Goal: Navigation & Orientation: Find specific page/section

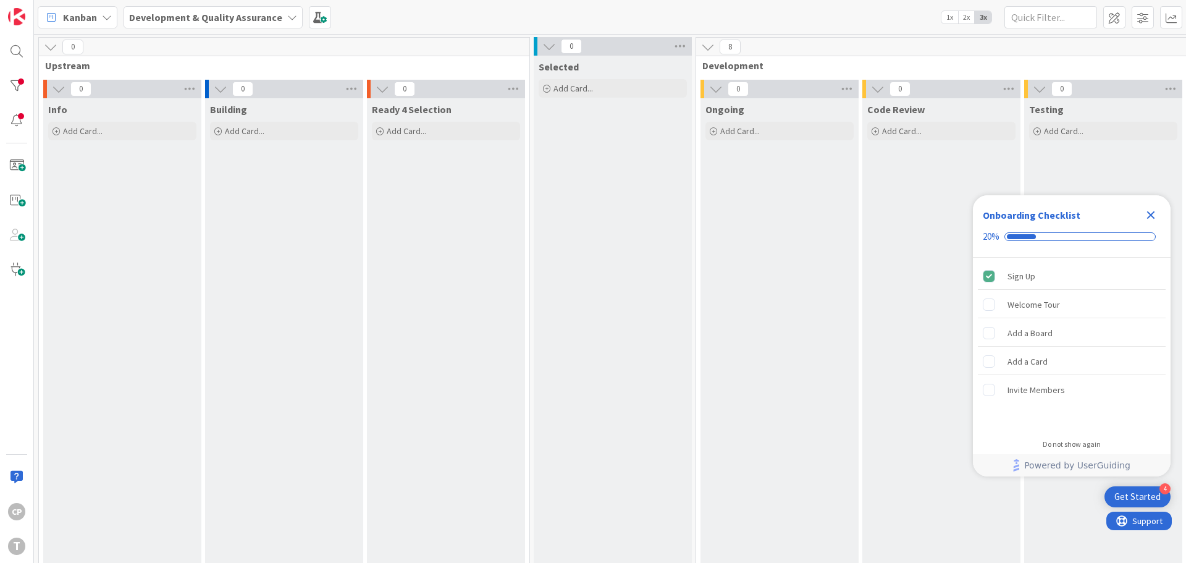
click at [1147, 212] on icon "Close Checklist" at bounding box center [1151, 215] width 8 height 8
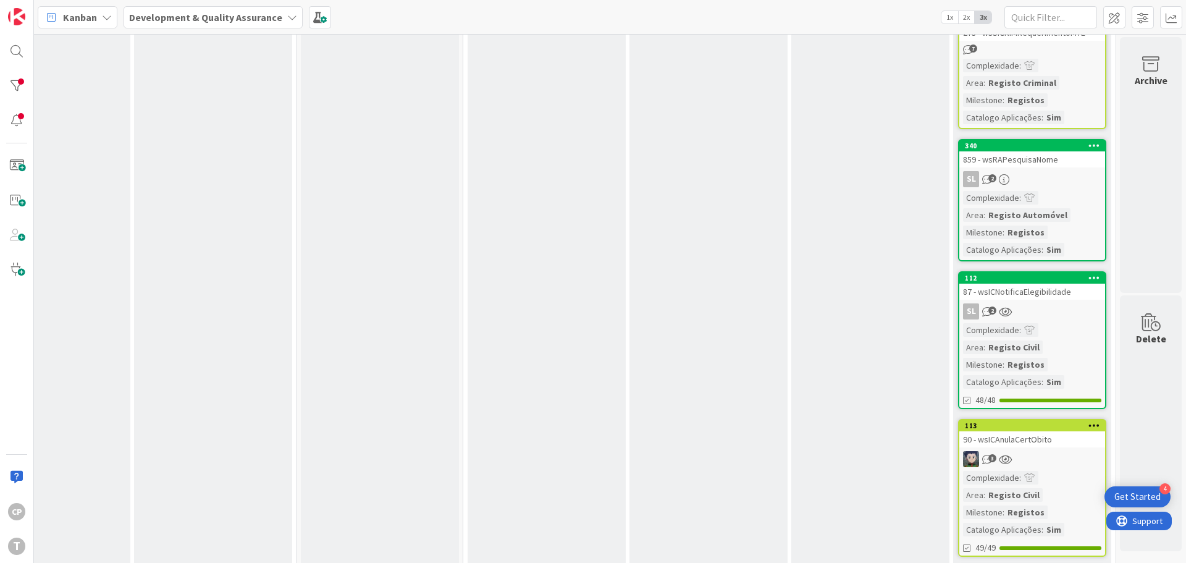
scroll to position [0, 242]
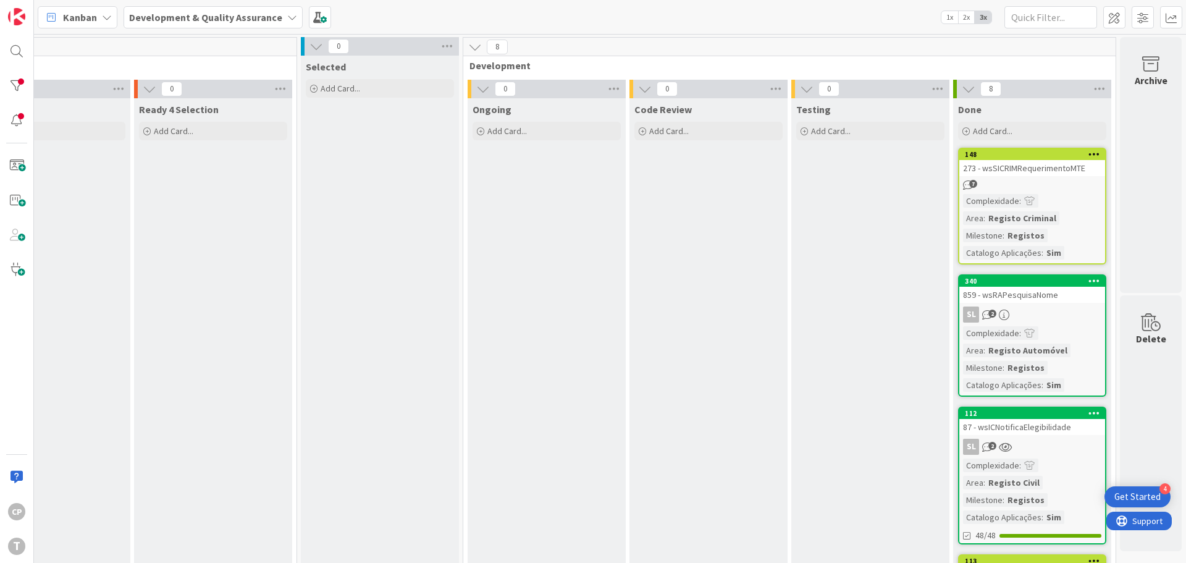
click at [1011, 426] on div "87 - wsICNotificaElegibilidade" at bounding box center [1033, 427] width 146 height 16
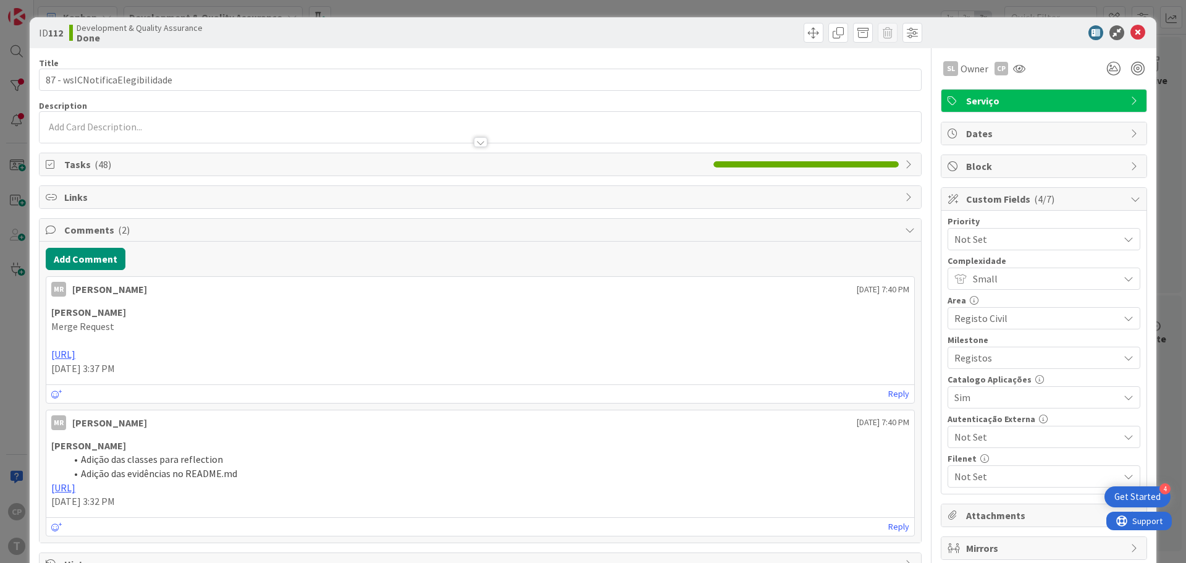
click at [1024, 96] on span "Serviço" at bounding box center [1045, 100] width 158 height 15
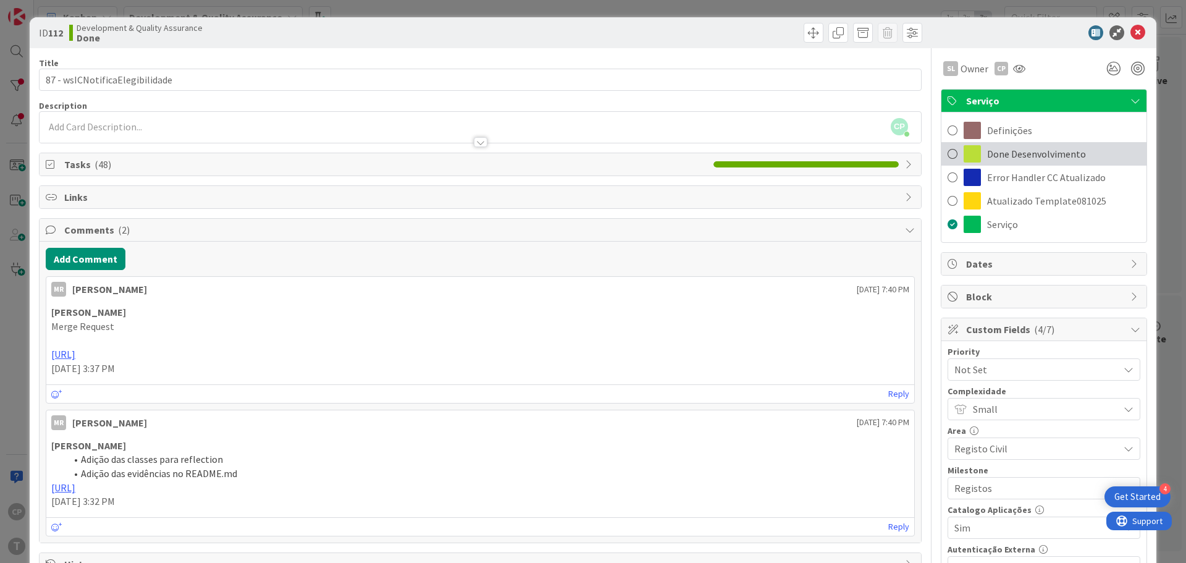
click at [1046, 159] on span "Done Desenvolvimento" at bounding box center [1036, 153] width 99 height 15
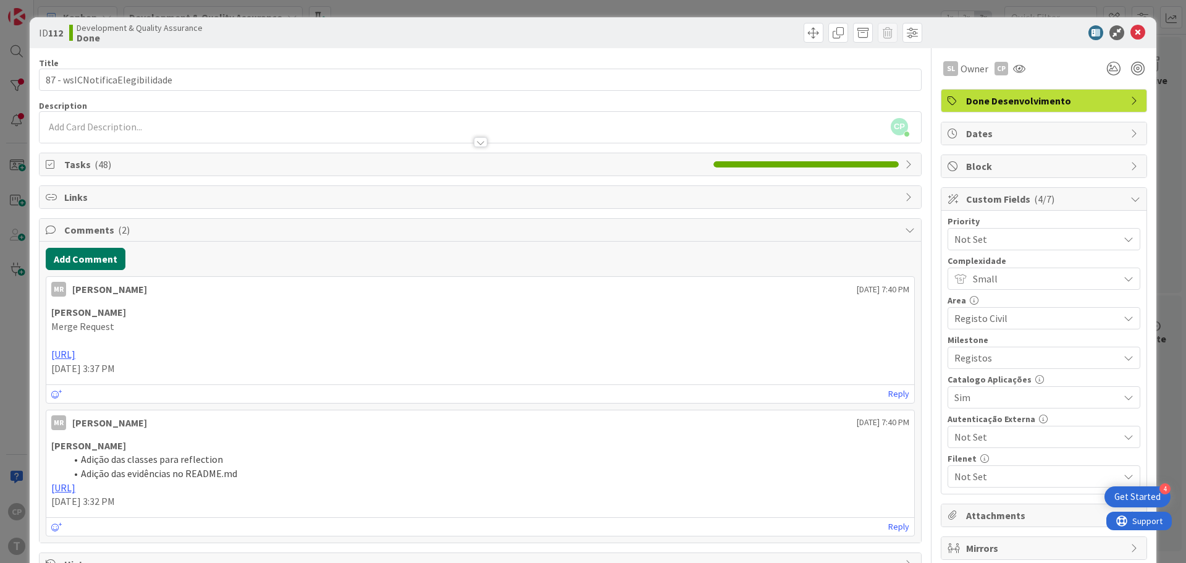
click at [95, 259] on button "Add Comment" at bounding box center [86, 259] width 80 height 22
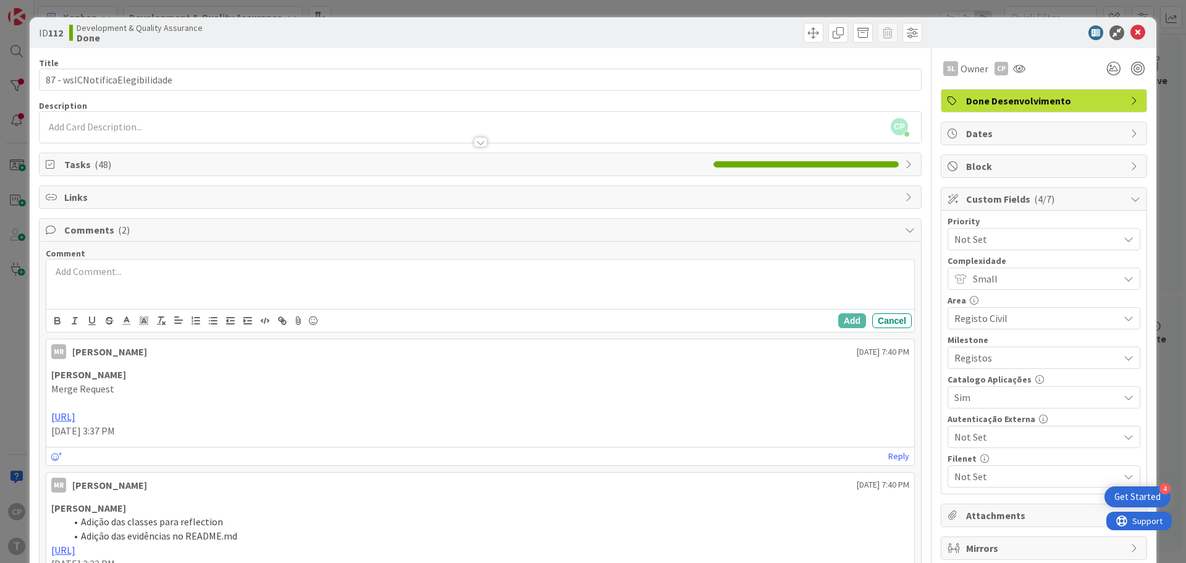
click at [151, 289] on div at bounding box center [480, 284] width 868 height 49
click at [226, 269] on p "Migradao para o novo template." at bounding box center [480, 271] width 858 height 14
drag, startPoint x: 285, startPoint y: 287, endPoint x: 235, endPoint y: 283, distance: 50.9
click at [235, 283] on p "Foi alterado path do serviço de backend para /Justica/" at bounding box center [480, 286] width 858 height 14
click at [61, 326] on icon "button" at bounding box center [57, 320] width 11 height 11
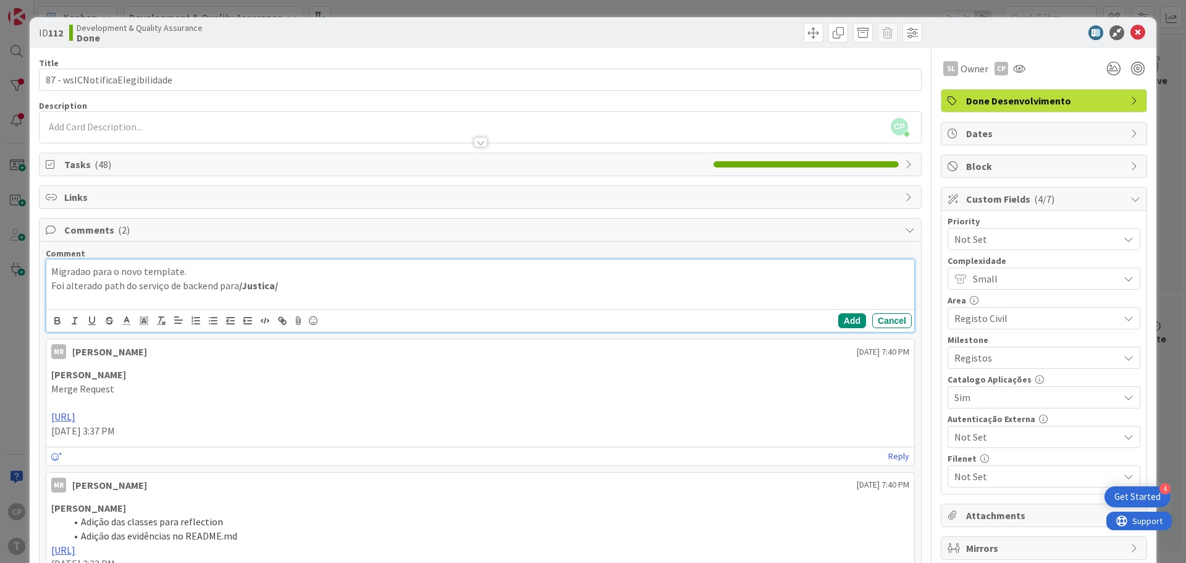
click at [330, 290] on p "Foi alterado path do serviço de backend para /Justica/" at bounding box center [480, 286] width 858 height 14
click at [843, 323] on button "Add" at bounding box center [852, 320] width 28 height 15
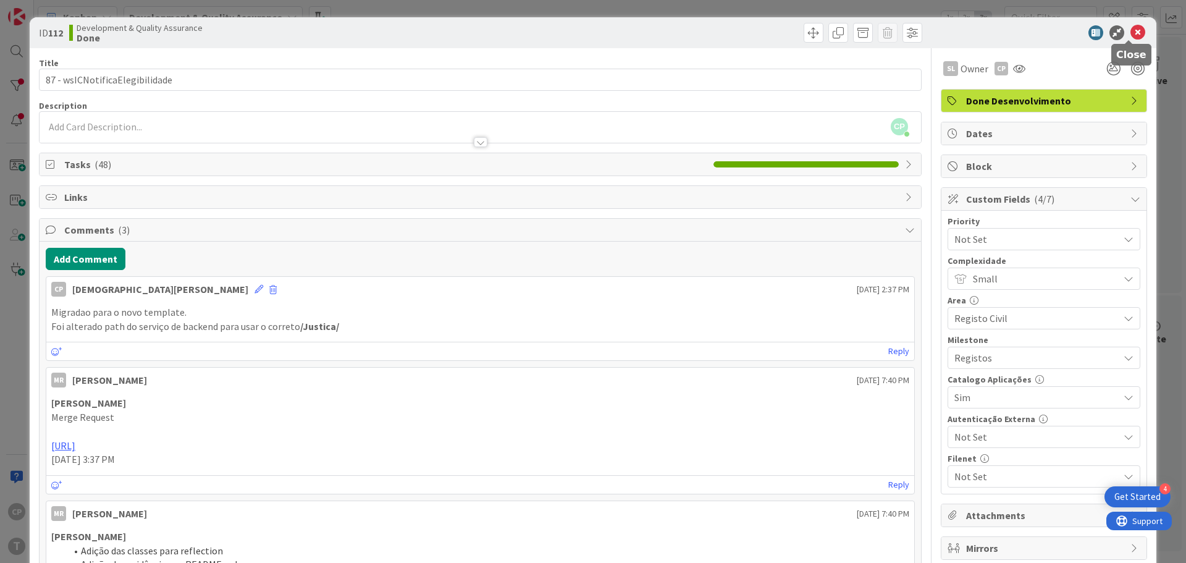
click at [1131, 34] on icon at bounding box center [1138, 32] width 15 height 15
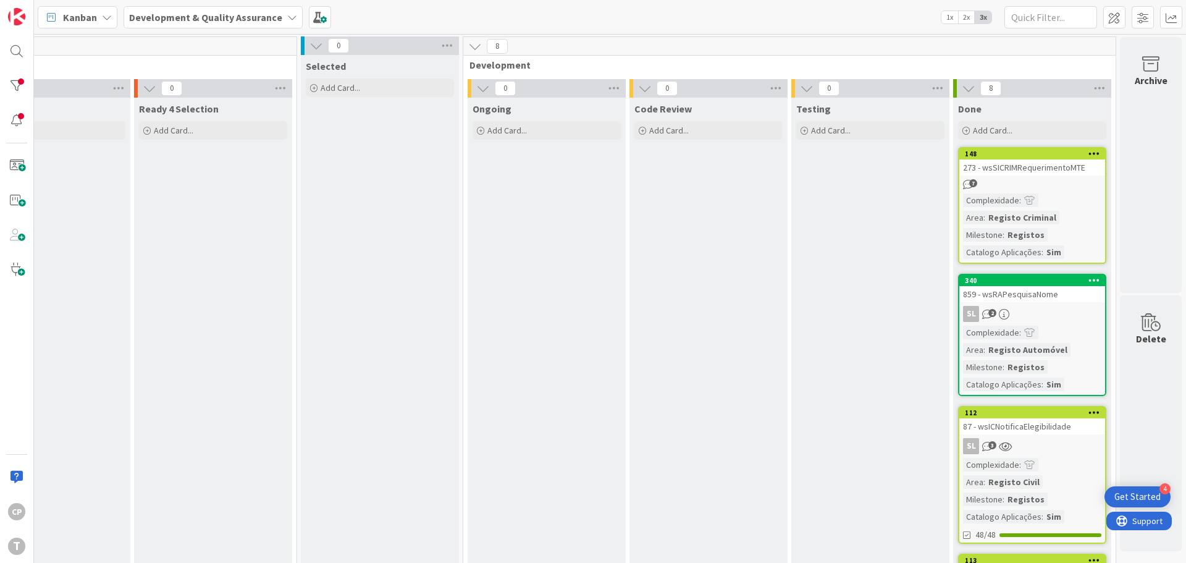
scroll to position [0, 242]
click at [1037, 294] on div "859 - wsRAPesquisaNome" at bounding box center [1033, 295] width 146 height 16
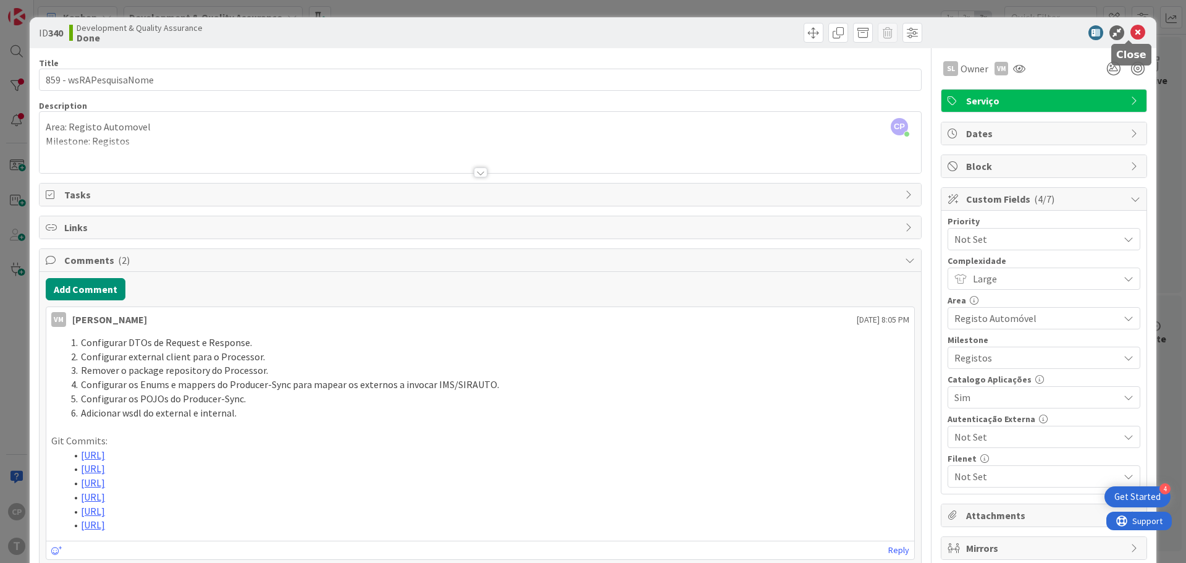
click at [1131, 30] on icon at bounding box center [1138, 32] width 15 height 15
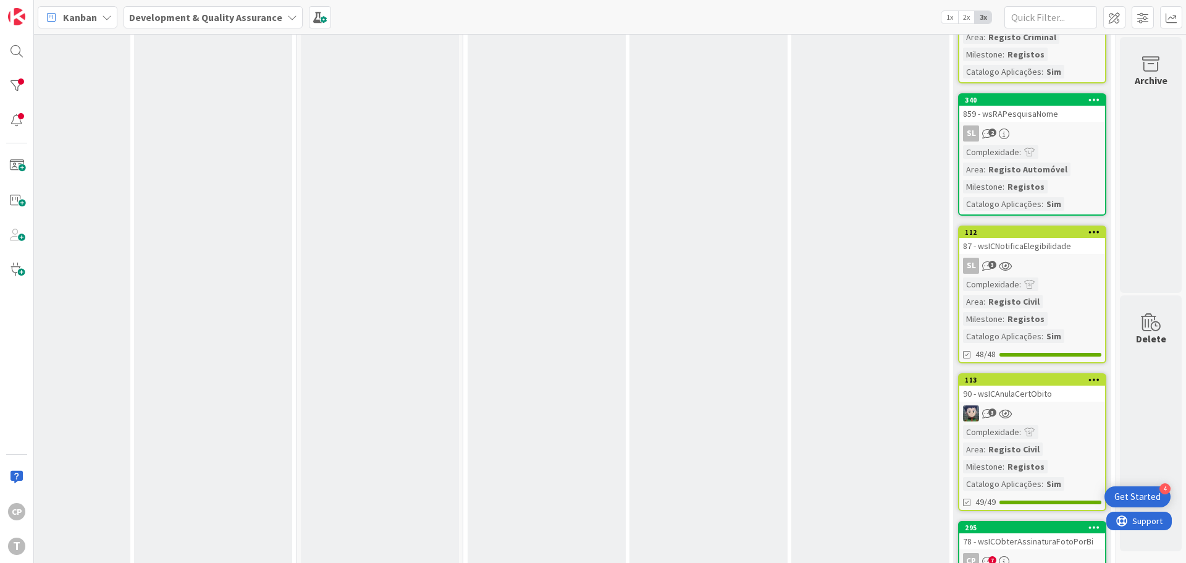
scroll to position [185, 242]
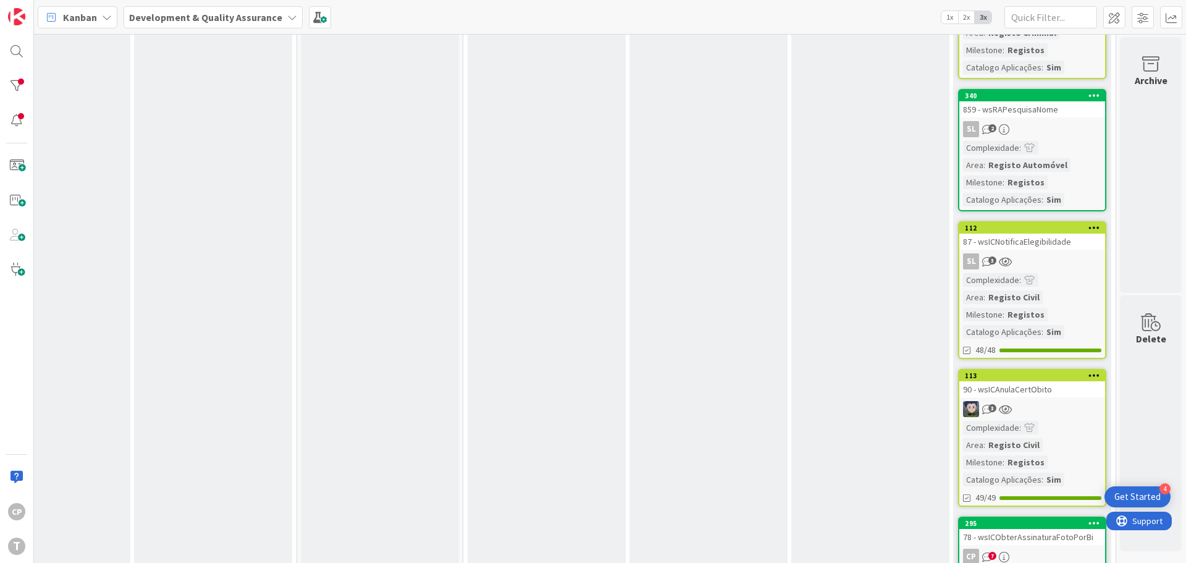
click at [1041, 243] on div "87 - wsICNotificaElegibilidade" at bounding box center [1033, 242] width 146 height 16
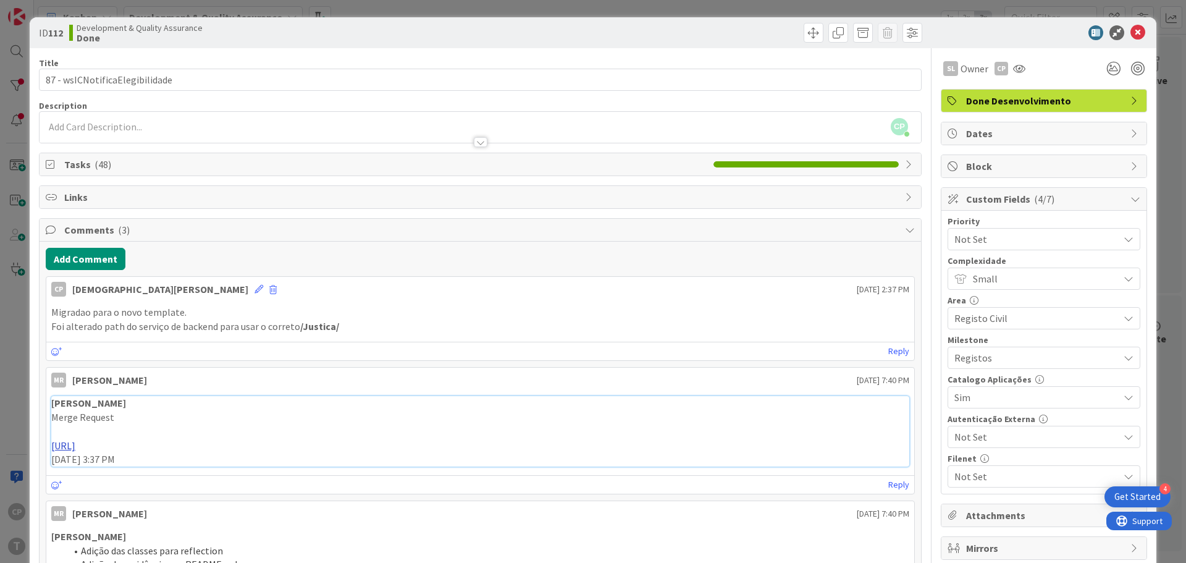
click at [75, 446] on link "https://gitlab.apps.ktools.justica.local/naspp/esb/apps/reg/wsicnotificaelegibi…" at bounding box center [63, 445] width 24 height 12
click at [1131, 33] on icon at bounding box center [1138, 32] width 15 height 15
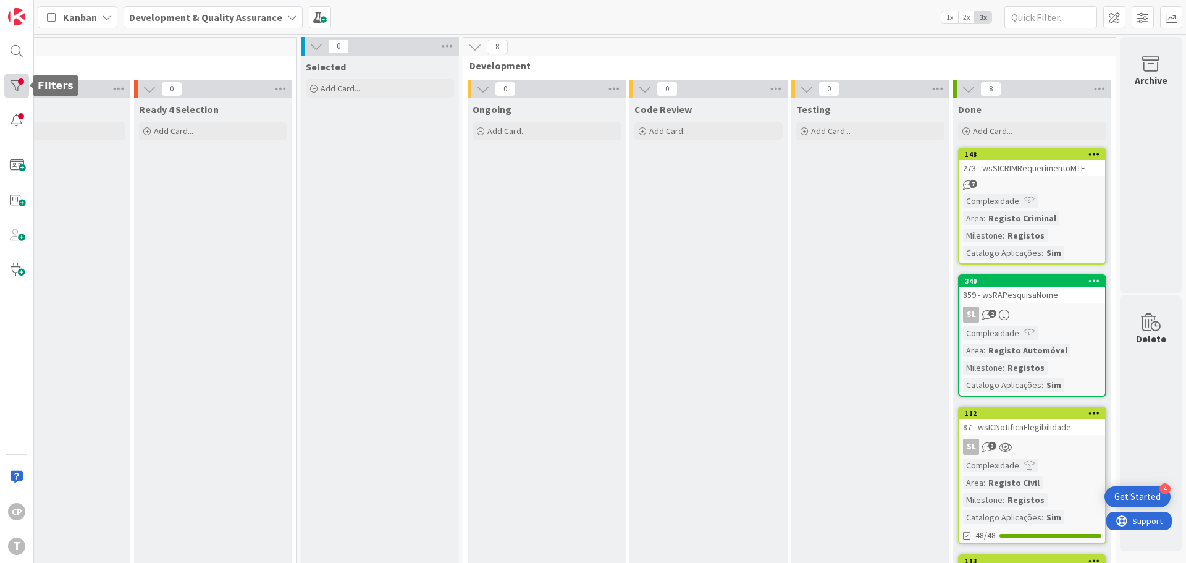
click at [10, 83] on div at bounding box center [16, 86] width 25 height 25
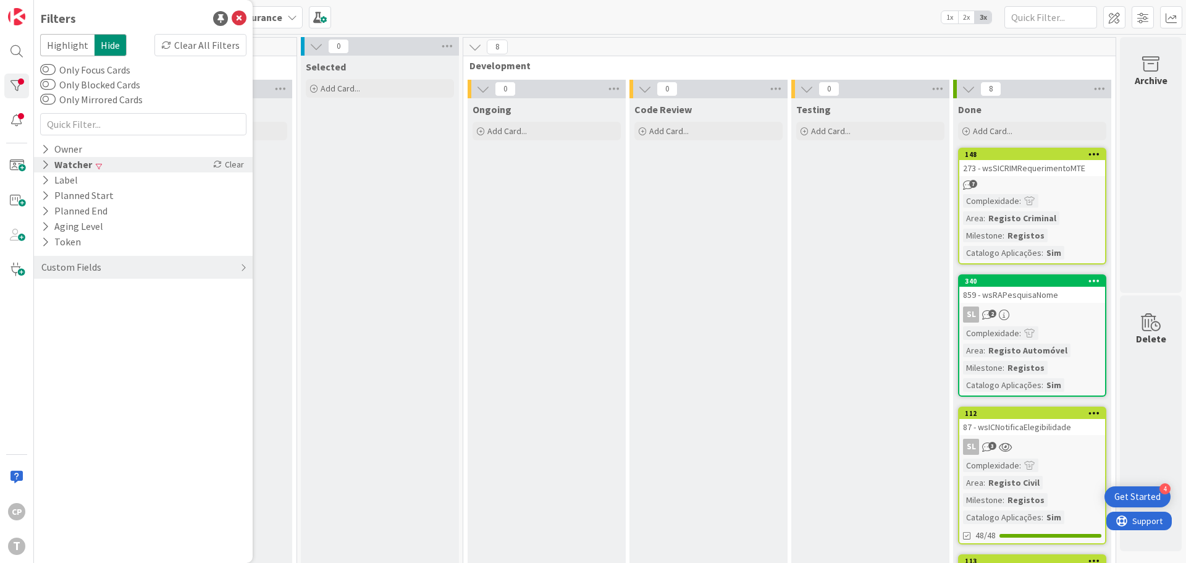
click at [46, 163] on icon at bounding box center [45, 164] width 8 height 11
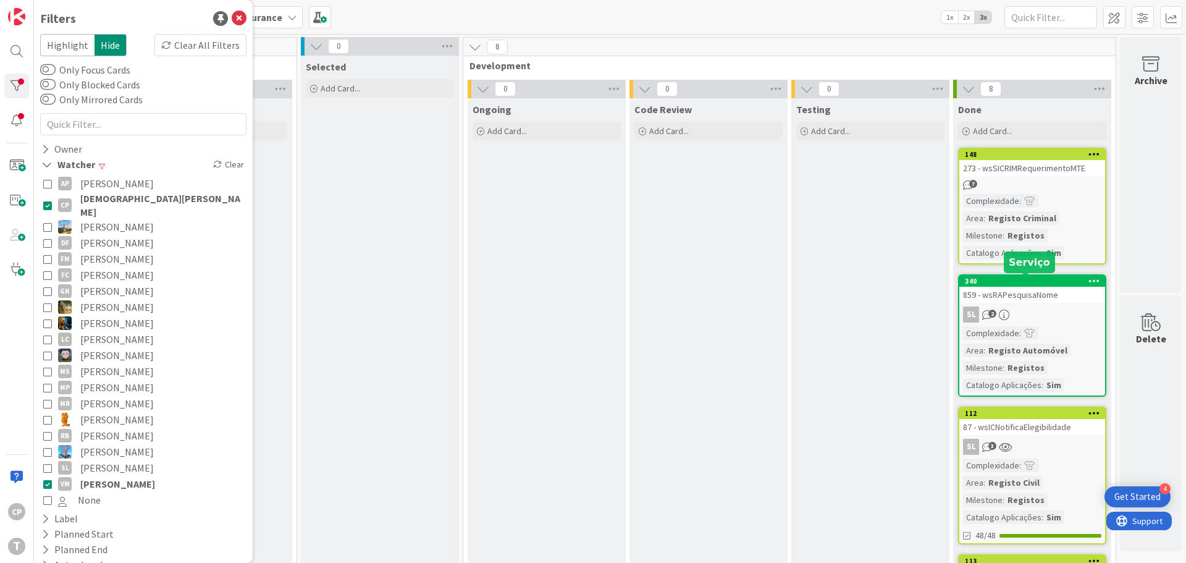
click at [1035, 304] on div "340 859 - wsRAPesquisaNome SL 2 Complexidade : Area : Registo Automóvel Milesto…" at bounding box center [1032, 335] width 148 height 122
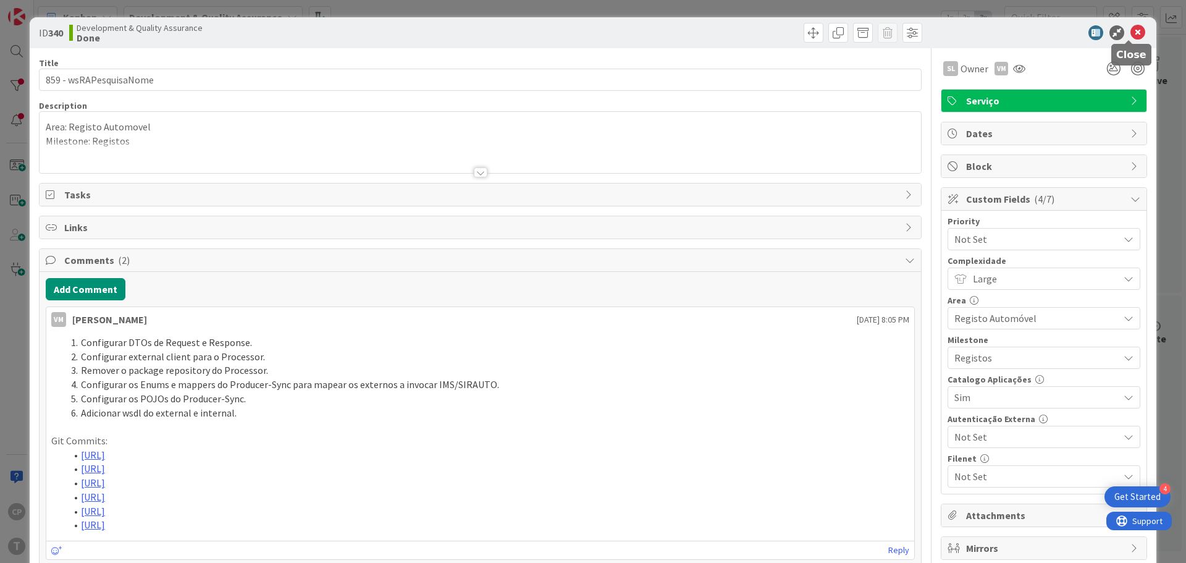
click at [1131, 27] on icon at bounding box center [1138, 32] width 15 height 15
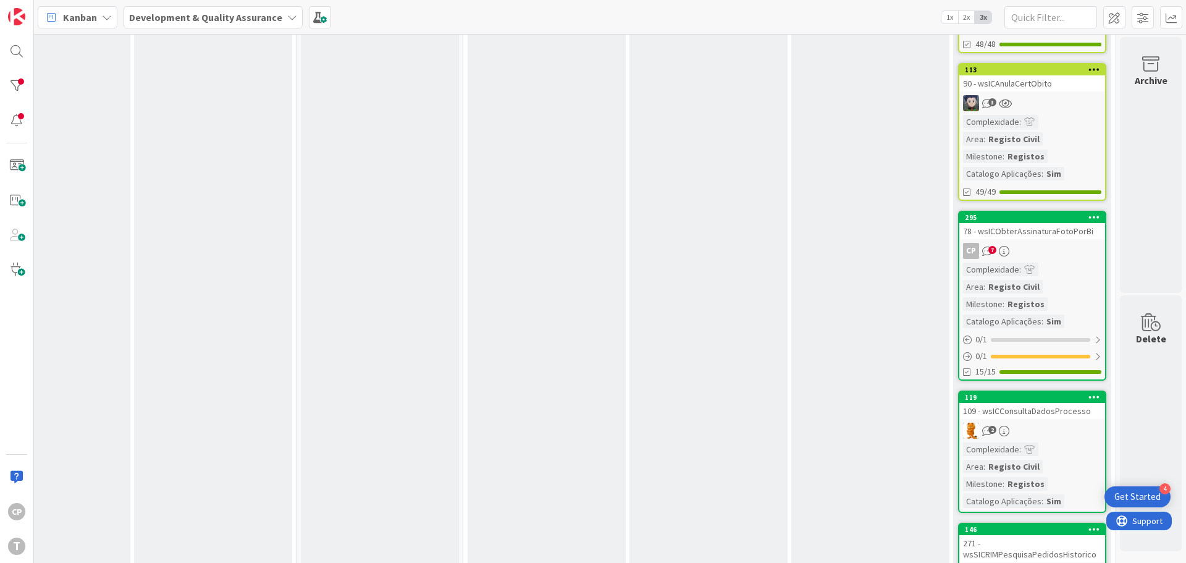
scroll to position [618, 242]
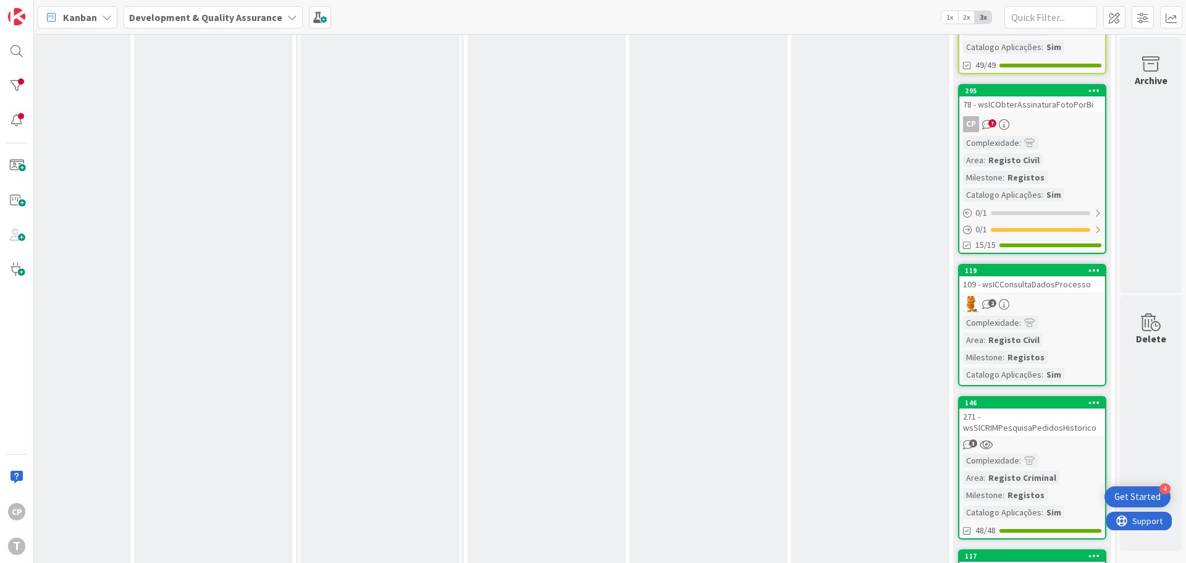
click at [1040, 430] on div "271 - wsSICRIMPesquisaPedidosHistorico" at bounding box center [1033, 421] width 146 height 27
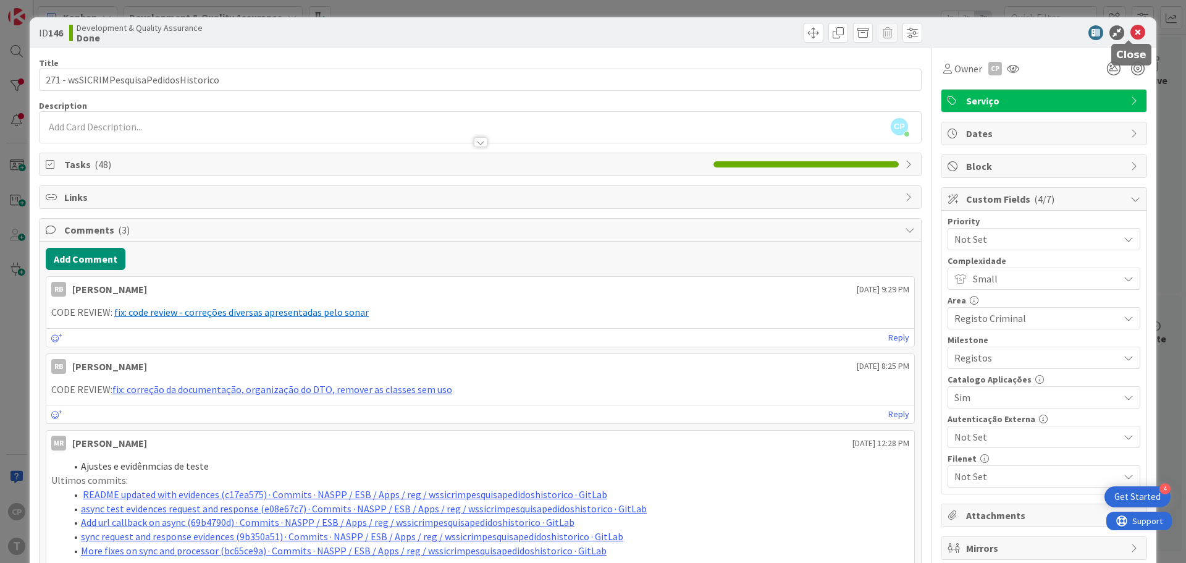
click at [1131, 31] on icon at bounding box center [1138, 32] width 15 height 15
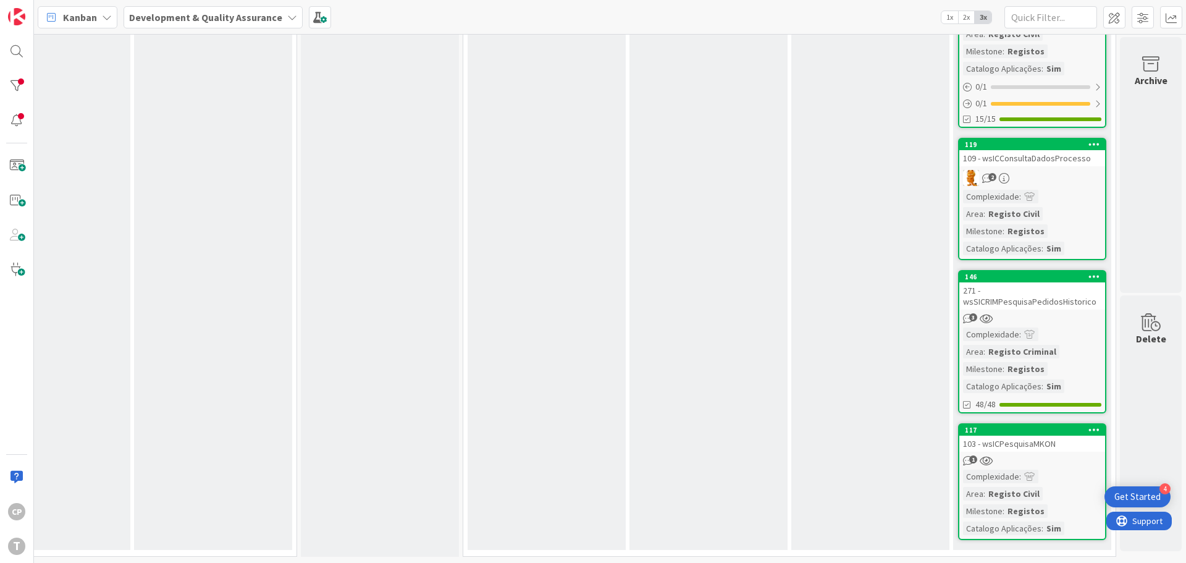
click at [1042, 286] on div "271 - wsSICRIMPesquisaPedidosHistorico" at bounding box center [1033, 295] width 146 height 27
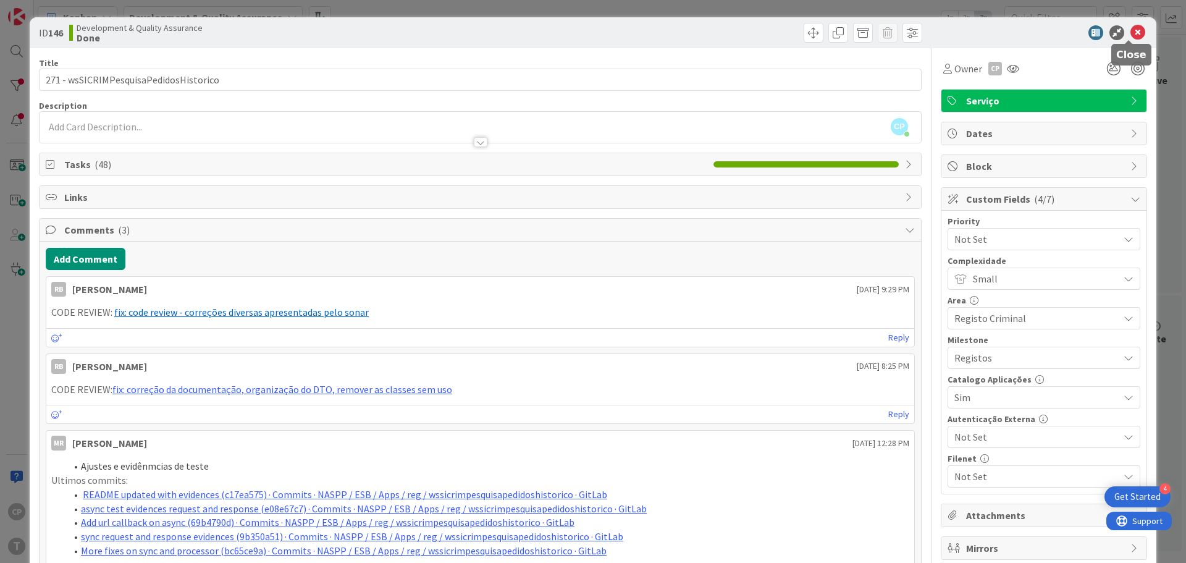
click at [1131, 35] on icon at bounding box center [1138, 32] width 15 height 15
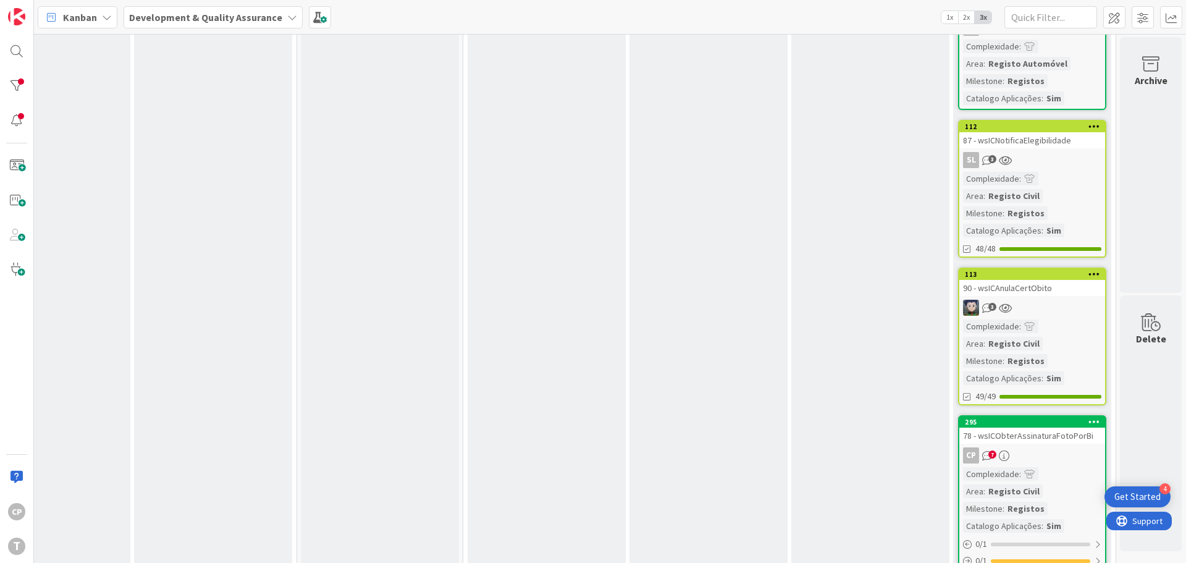
scroll to position [74, 242]
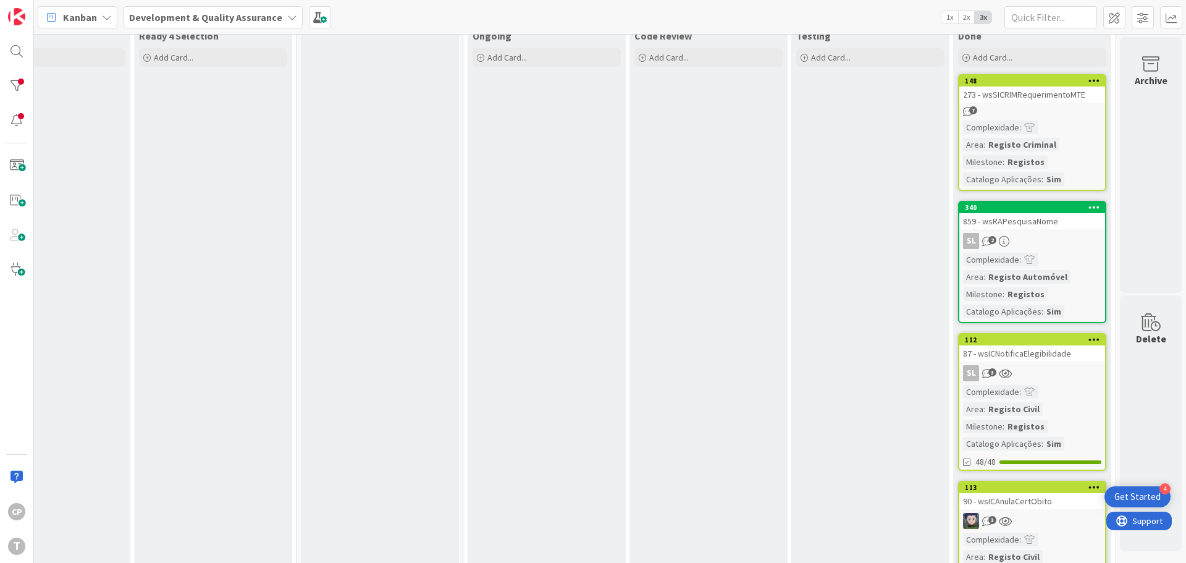
click at [1048, 353] on div "87 - wsICNotificaElegibilidade" at bounding box center [1033, 353] width 146 height 16
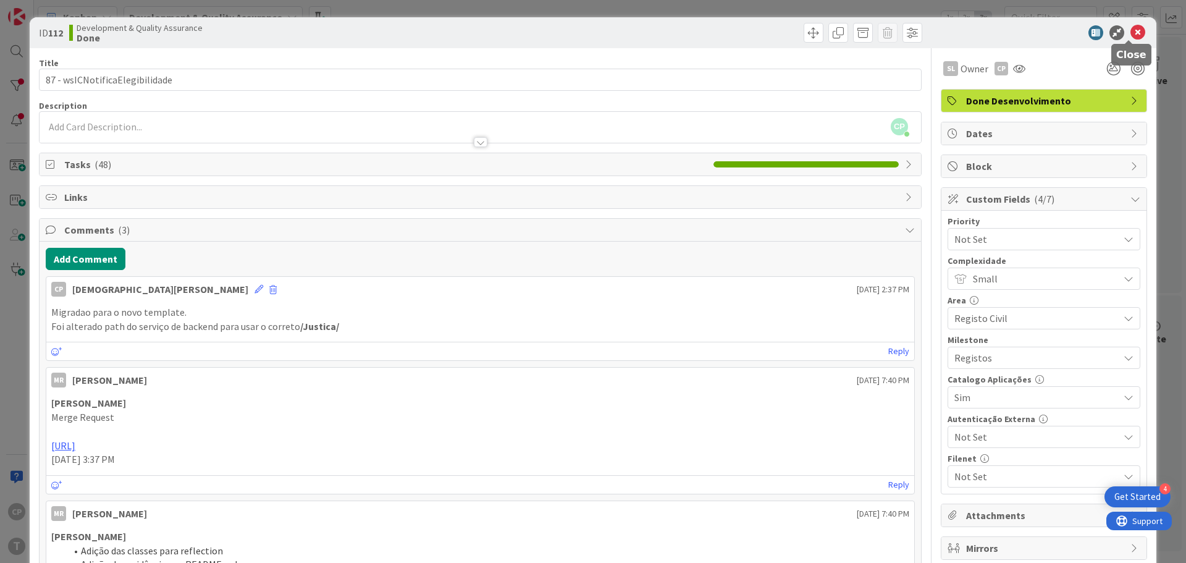
click at [1131, 30] on icon at bounding box center [1138, 32] width 15 height 15
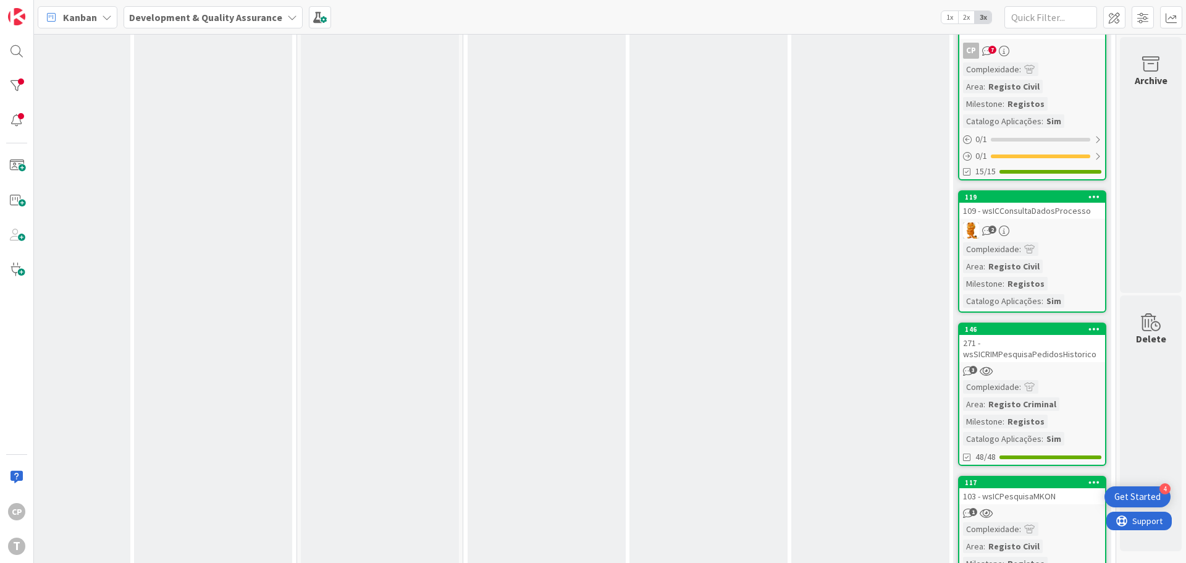
scroll to position [753, 242]
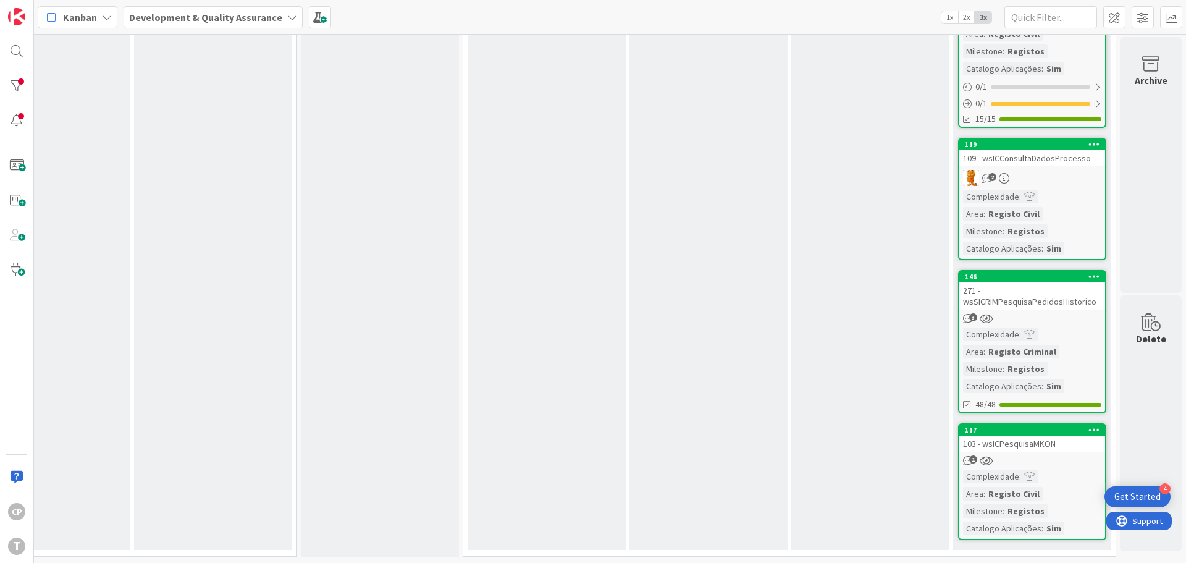
click at [1041, 284] on div "271 - wsSICRIMPesquisaPedidosHistorico" at bounding box center [1033, 295] width 146 height 27
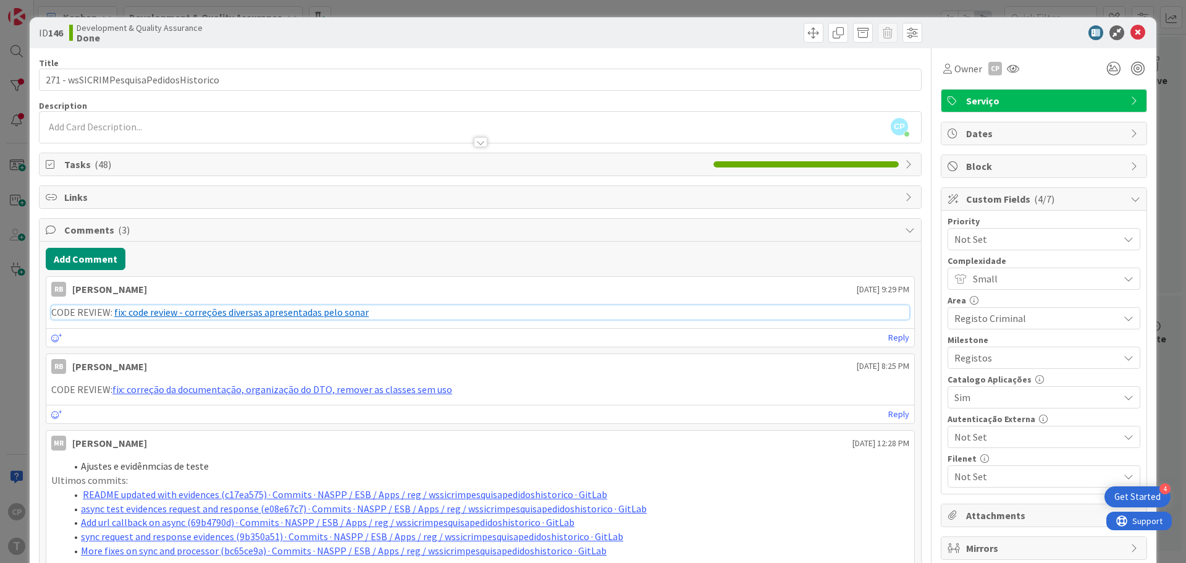
click at [258, 312] on link "fix: code review - correções diversas apresentadas pelo sonar" at bounding box center [241, 312] width 255 height 12
click at [59, 35] on b "146" at bounding box center [55, 33] width 15 height 12
copy b "146"
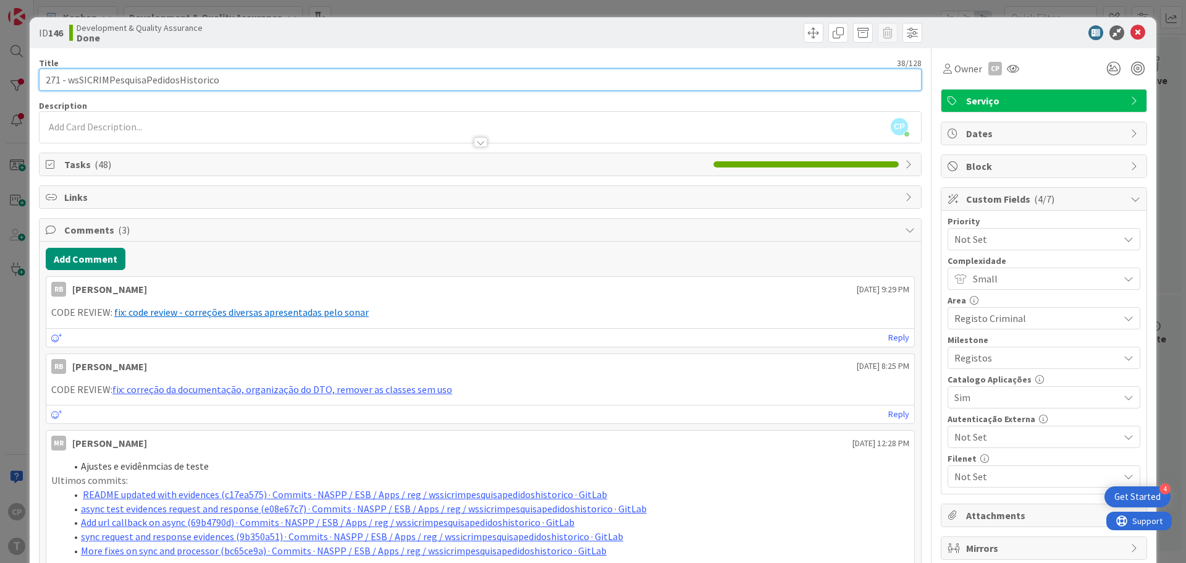
drag, startPoint x: 58, startPoint y: 80, endPoint x: 1, endPoint y: 78, distance: 56.9
click at [1, 78] on div "ID 146 Development & Quality Assurance Done Title 38 / 128 271 - wsSICRIMPesqui…" at bounding box center [593, 281] width 1186 height 563
